Goal: Complete application form

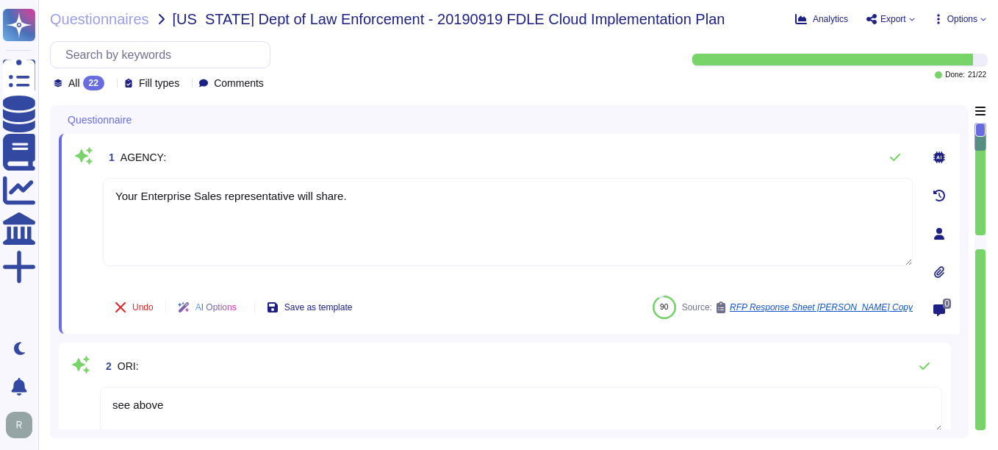
type textarea "Your Enterprise Sales representative will share."
type textarea "see above"
type textarea "[PERSON_NAME][EMAIL_ADDRESS][PERSON_NAME][DOMAIN_NAME]"
type textarea "Sectigo Certificate Manager and public certificates"
type textarea "Sectigo uses the Google Cloud Platform as its cloud service provider. The compa…"
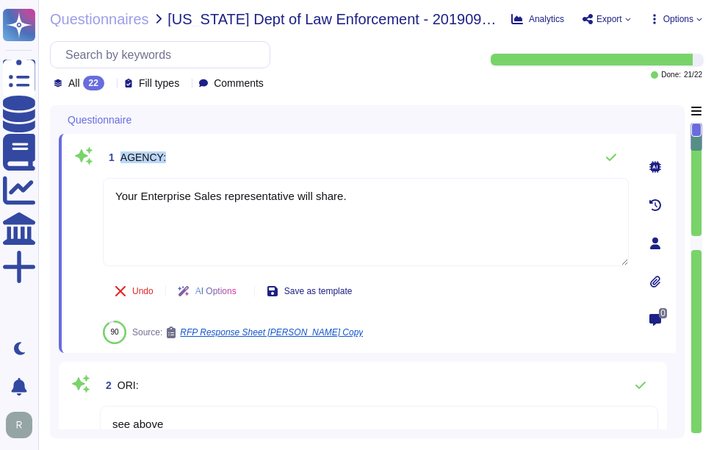
drag, startPoint x: 123, startPoint y: 153, endPoint x: 203, endPoint y: 156, distance: 80.1
click at [203, 156] on div "1 AGENCY:" at bounding box center [366, 157] width 526 height 29
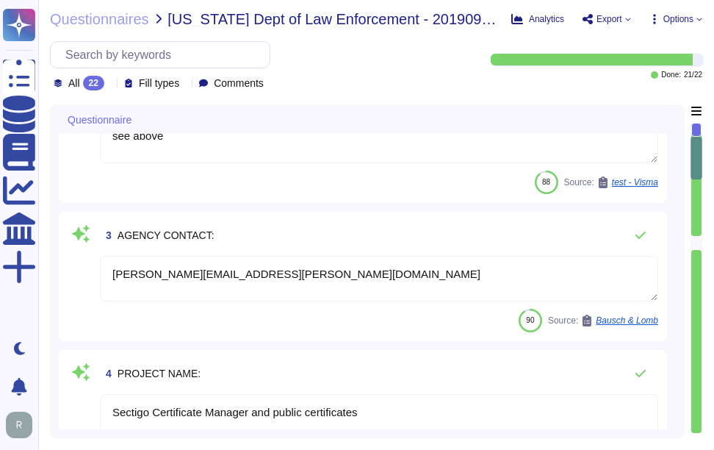
type textarea "Sectigo provides the following products and services: 1. Digital identity solut…"
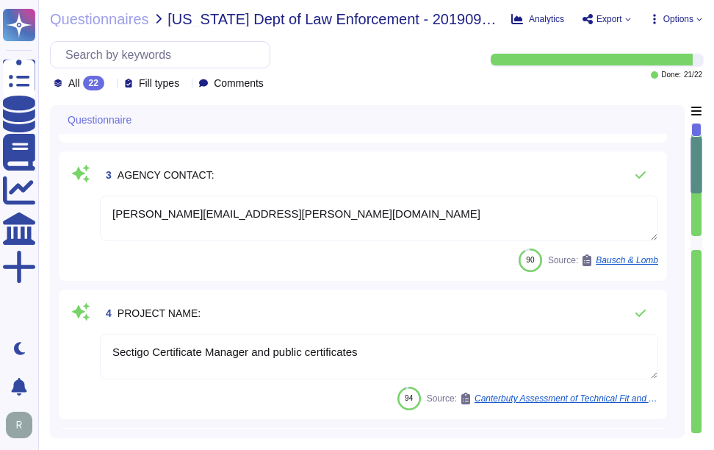
scroll to position [441, 0]
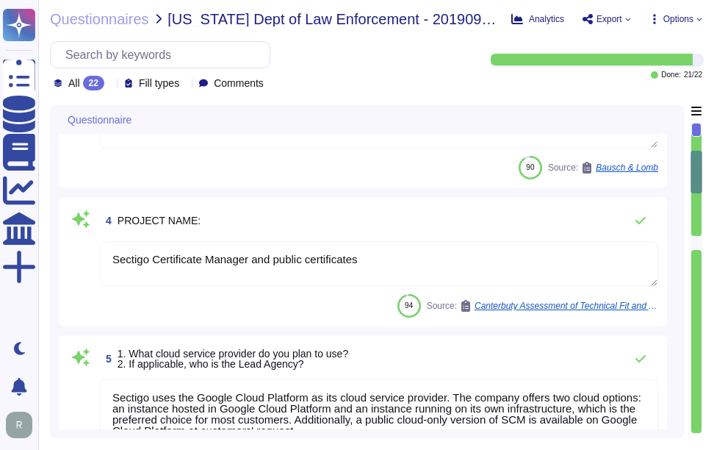
type textarea "We provide Software as a Service (SaaS) through our SaaS portal, specifically w…"
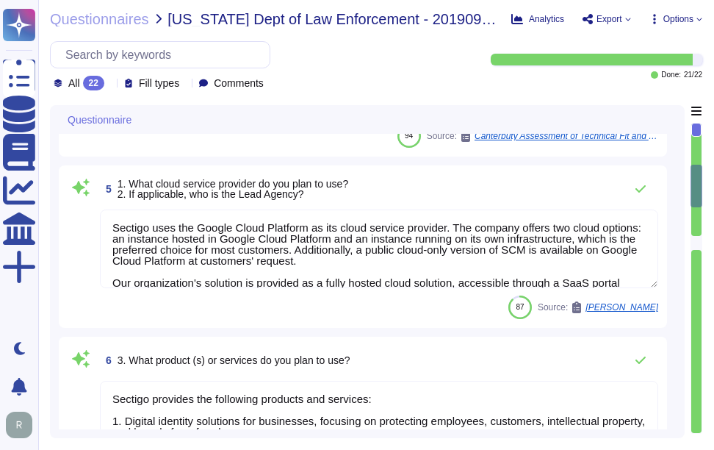
type textarea "no"
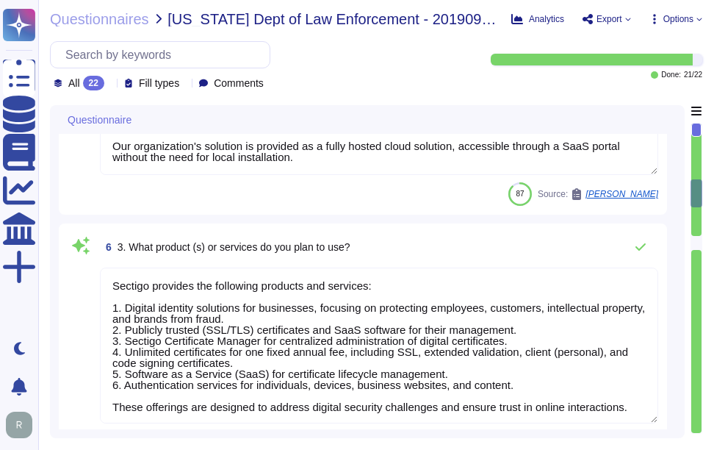
scroll to position [661, 0]
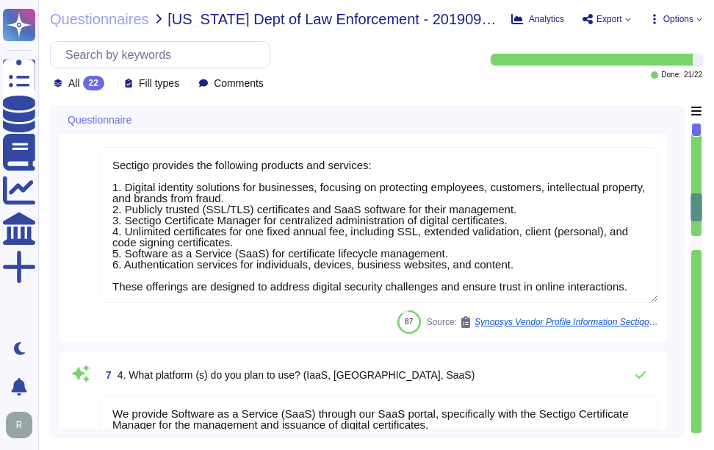
type textarea "Yes, the cloud service provider's data centers used for the transmission, stora…"
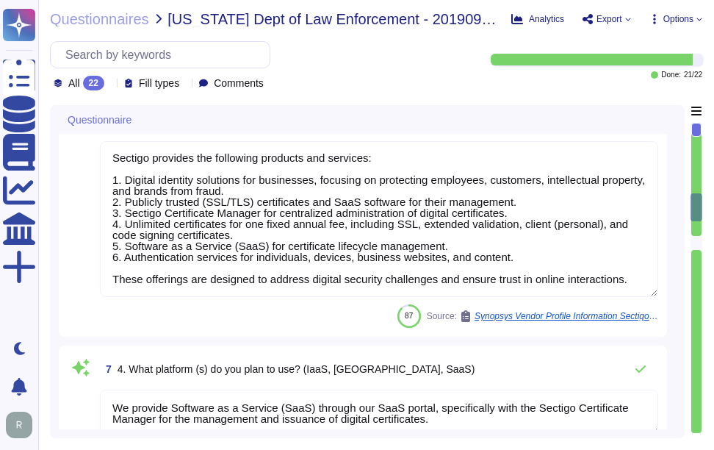
scroll to position [955, 0]
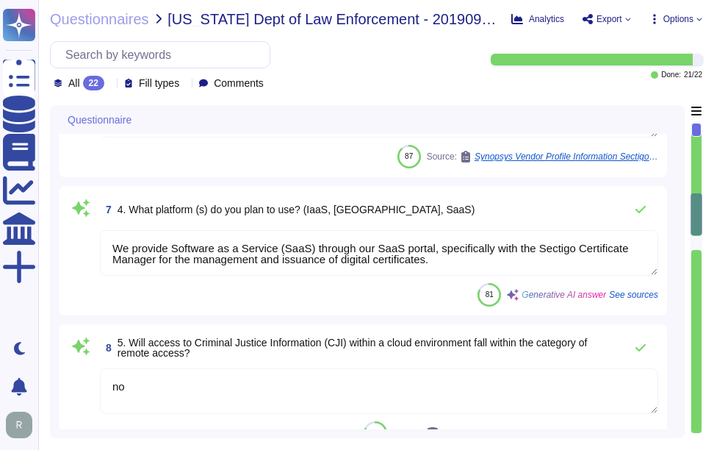
type textarea "- Secaucus, [US_STATE], [GEOGRAPHIC_DATA] - [GEOGRAPHIC_DATA], [GEOGRAPHIC_DATA…"
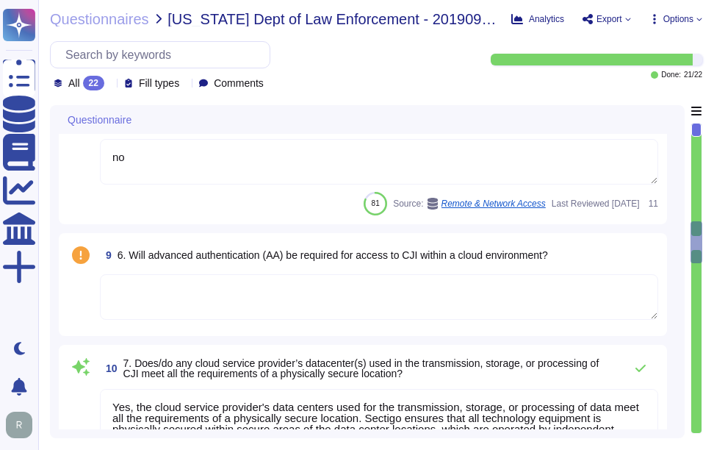
type textarea "Yes, the encryption requirements are being met. The policy specifies the use of…"
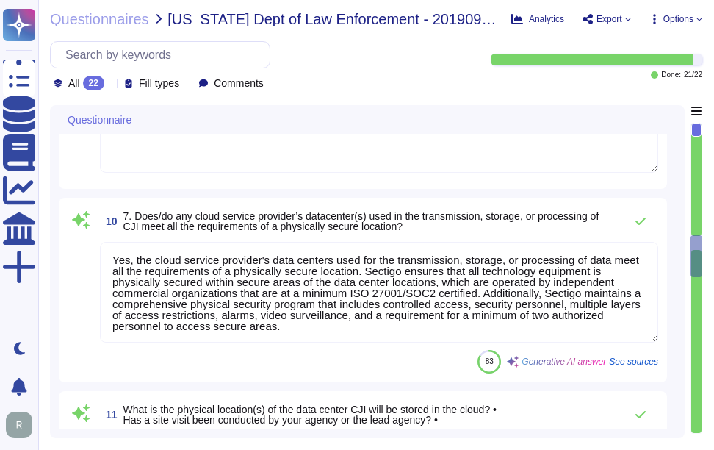
type textarea "Customer determined. Customer may elect to have private keys stored on vendor s…"
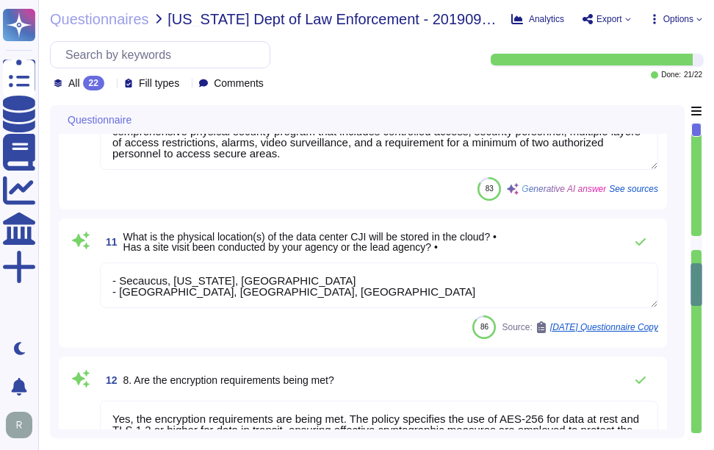
type textarea "Yes, customer data is encrypted at rest using AES-256 and in transit using TLS …"
type textarea "Our incident response procedures are formalized in our documented Incident Resp…"
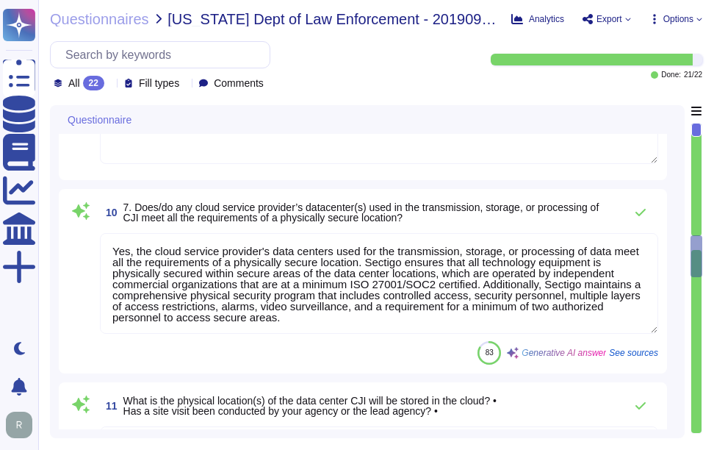
type textarea "We provide Software as a Service (SaaS) through our SaaS portal, specifically w…"
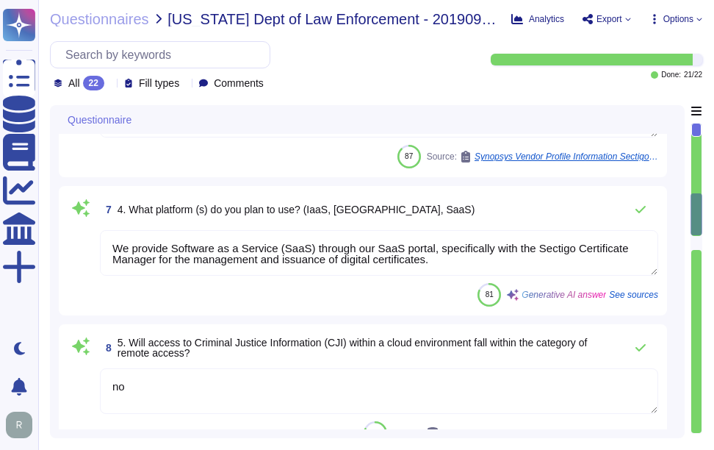
type textarea "Sectigo uses the Google Cloud Platform as its cloud service provider. The compa…"
type textarea "Sectigo provides the following products and services: 1. Digital identity solut…"
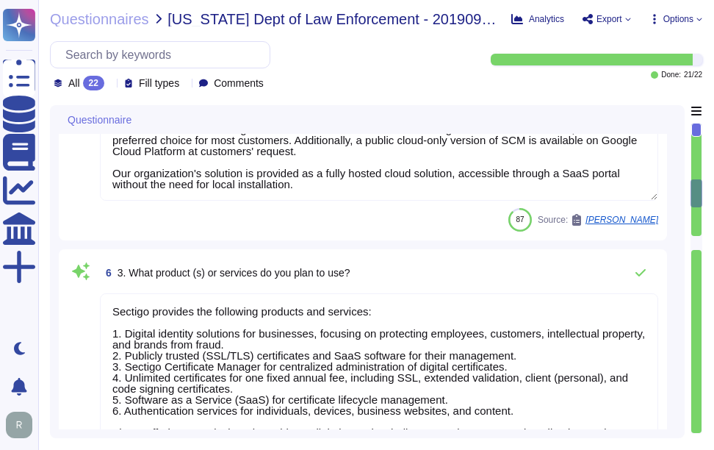
type textarea "[PERSON_NAME][EMAIL_ADDRESS][PERSON_NAME][DOMAIN_NAME]"
type textarea "Sectigo Certificate Manager and public certificates"
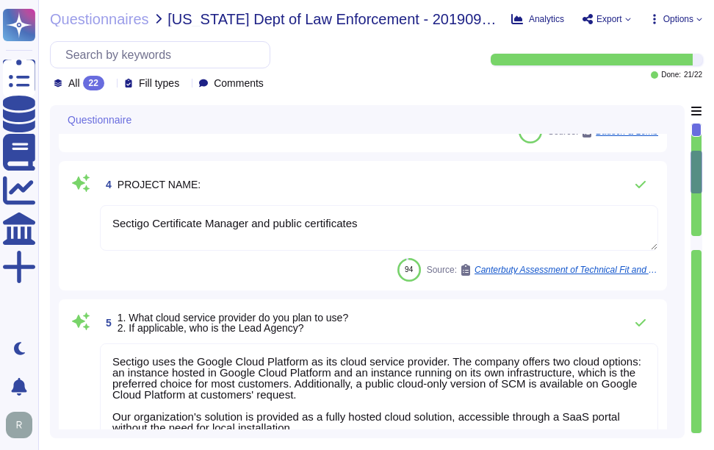
type textarea "Your Enterprise Sales representative will share."
type textarea "see above"
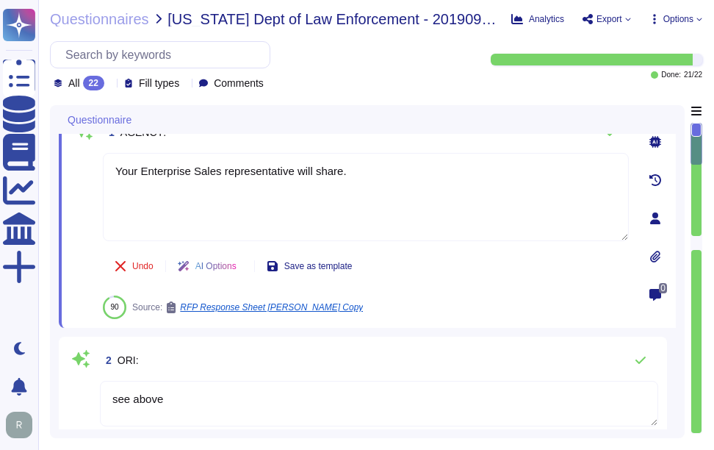
scroll to position [0, 0]
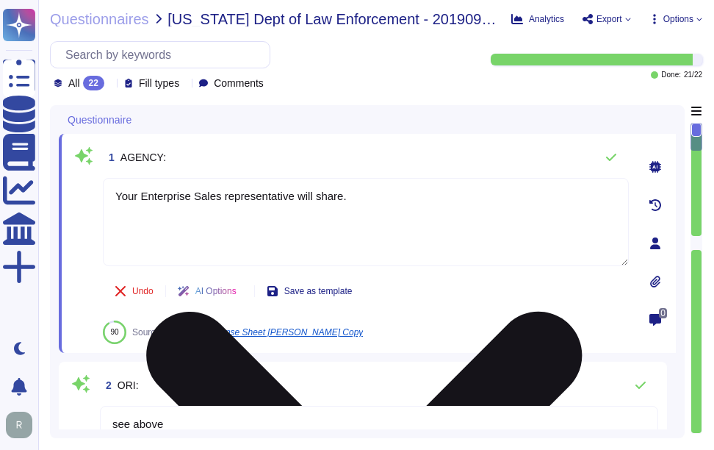
drag, startPoint x: 392, startPoint y: 190, endPoint x: 115, endPoint y: 187, distance: 277.0
click at [115, 187] on textarea "Your Enterprise Sales representative will share." at bounding box center [366, 222] width 526 height 88
